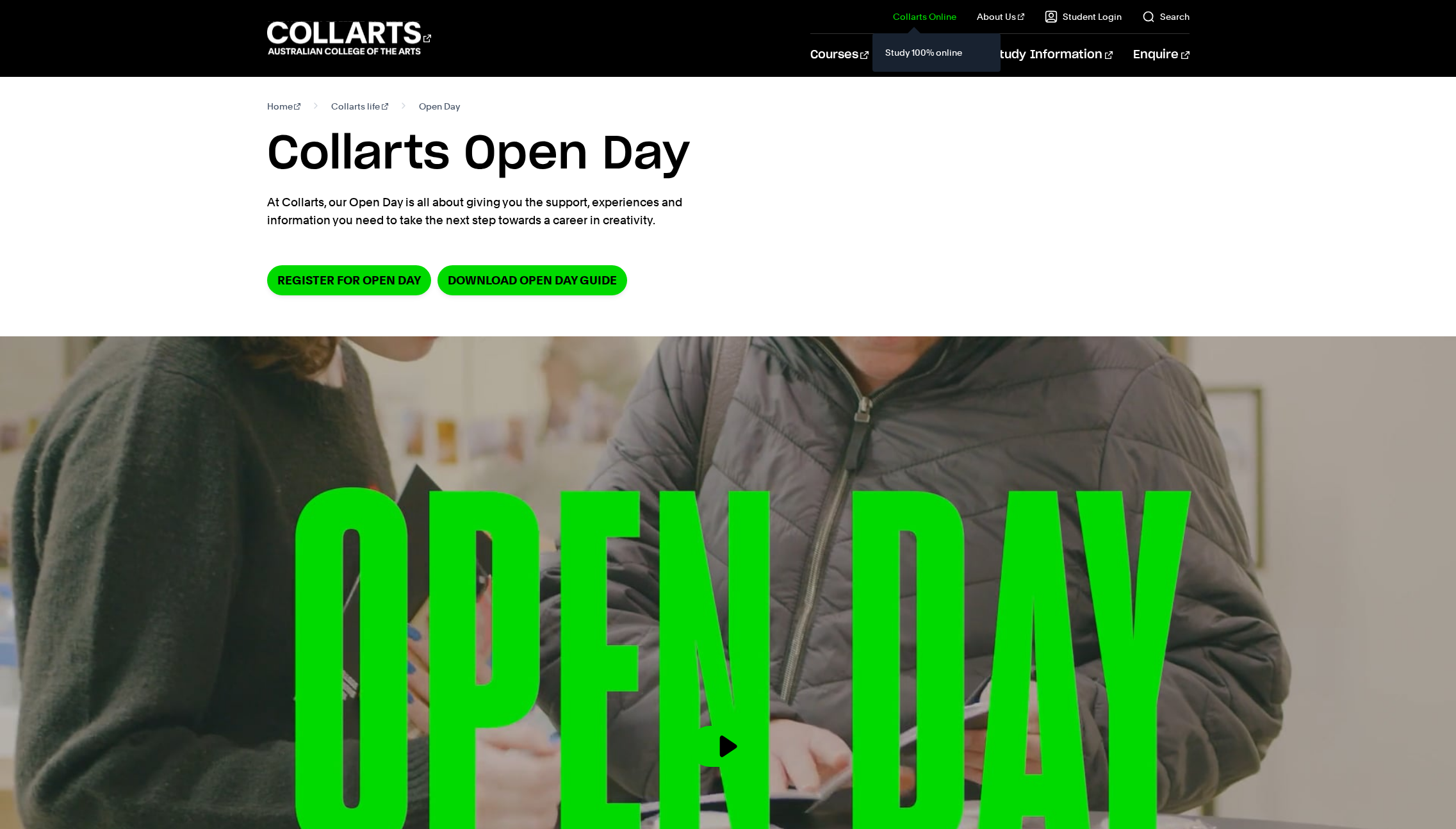
click at [885, 51] on div "Study 100% online" at bounding box center [936, 52] width 128 height 39
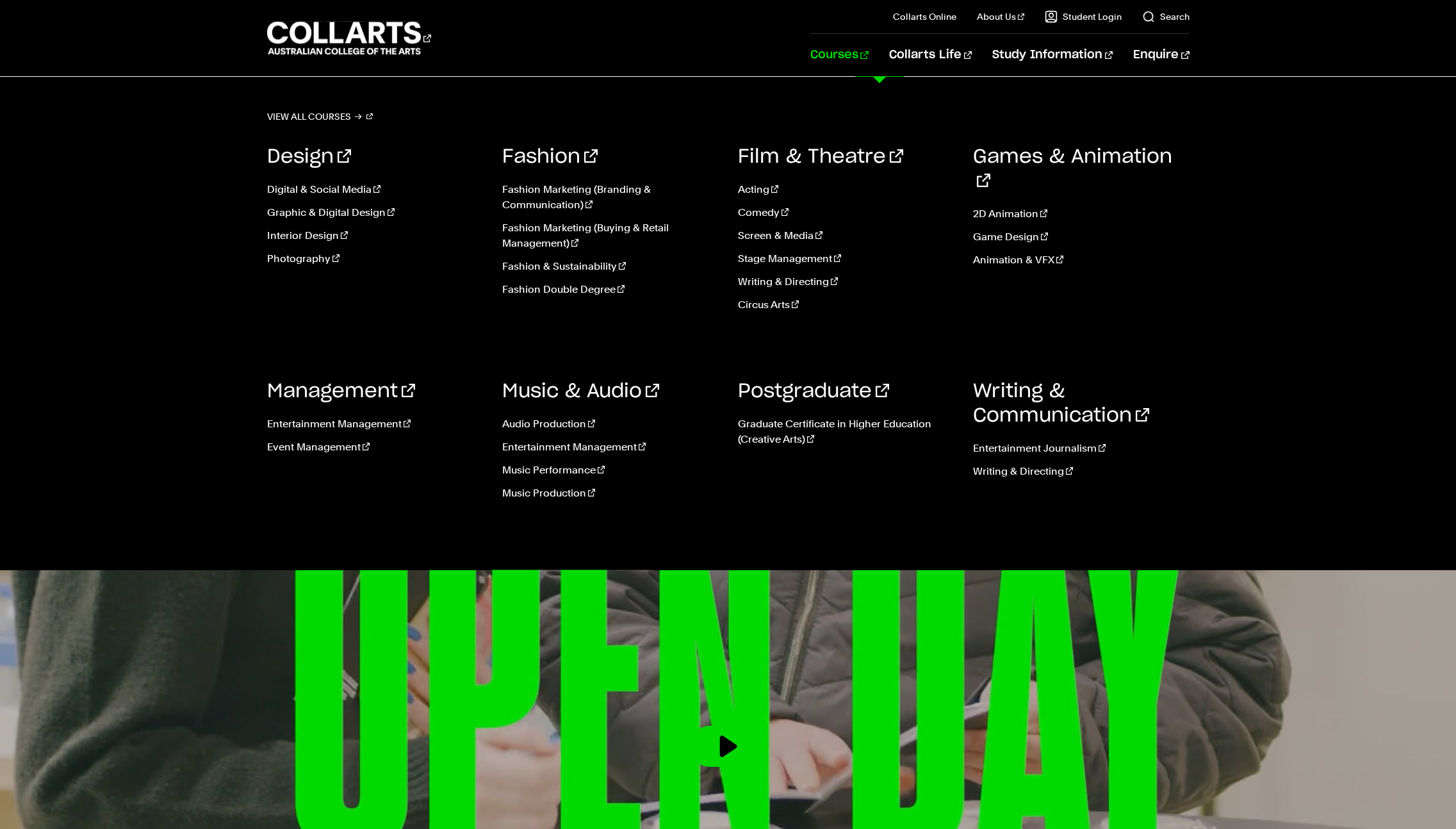
click at [861, 59] on link "Courses" at bounding box center [839, 54] width 59 height 42
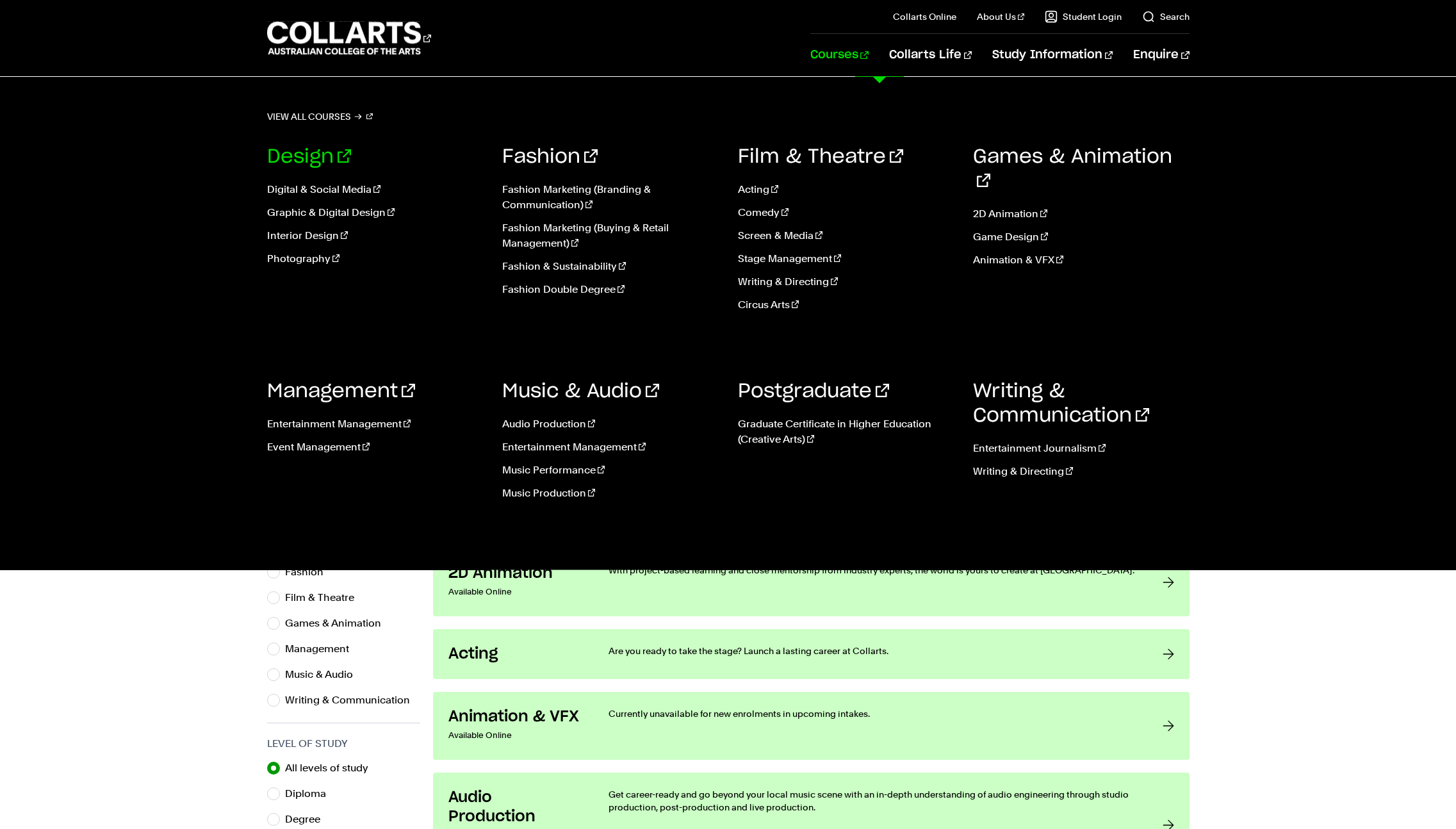
click at [307, 158] on link "Design" at bounding box center [309, 156] width 84 height 19
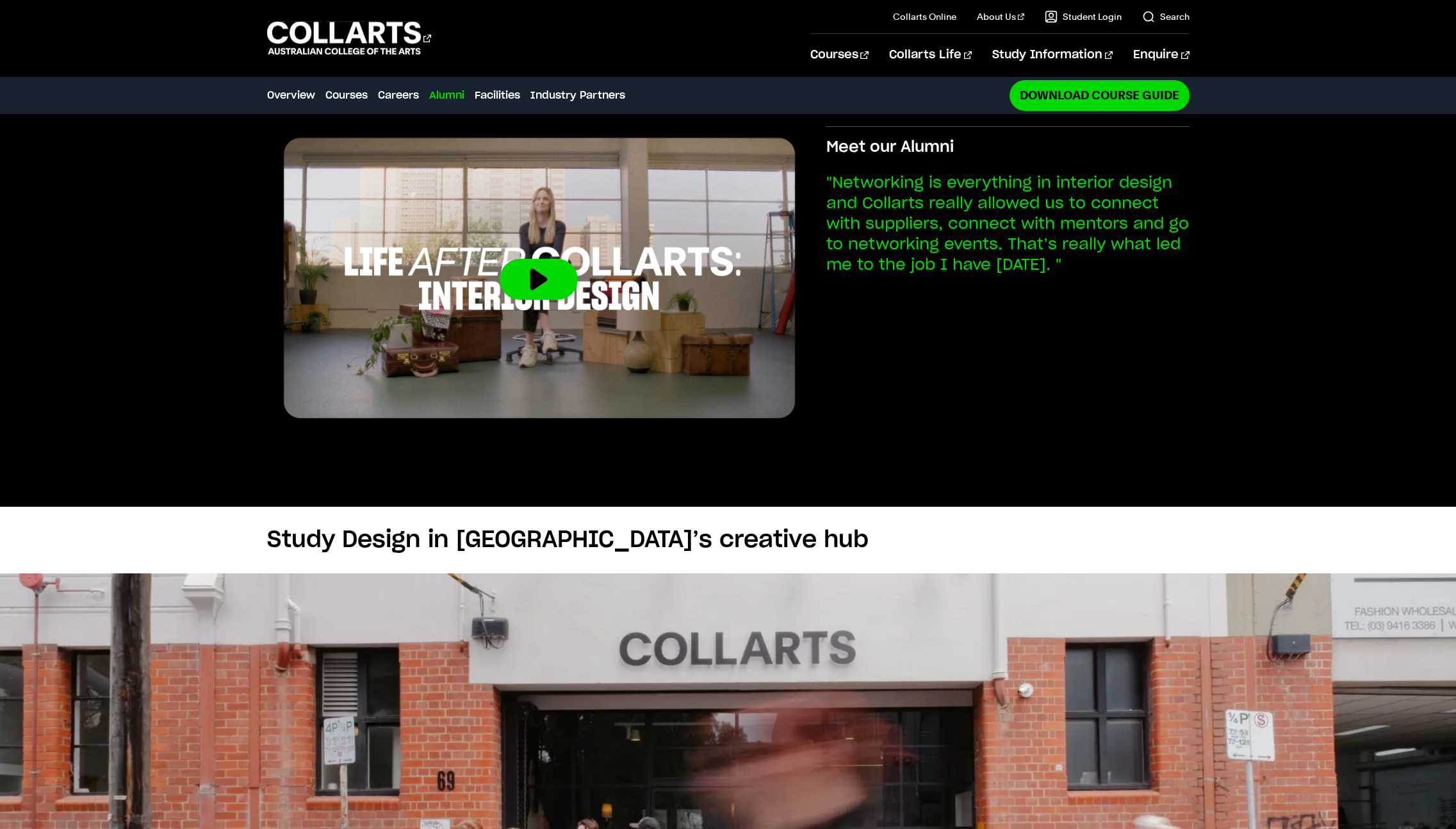
scroll to position [1855, 0]
